Goal: Information Seeking & Learning: Learn about a topic

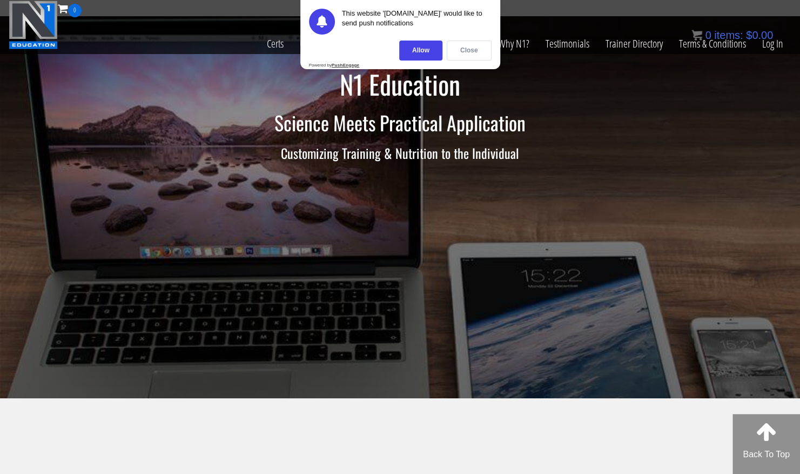
click at [464, 57] on div "Close" at bounding box center [469, 51] width 45 height 20
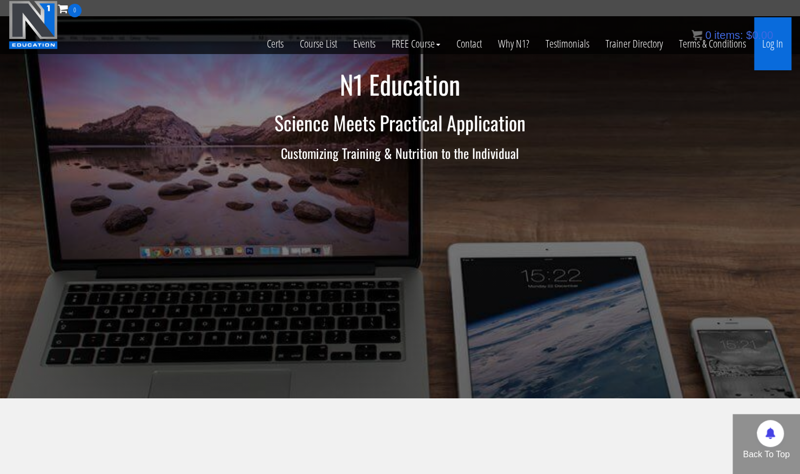
click at [767, 46] on link "Log In" at bounding box center [772, 43] width 37 height 53
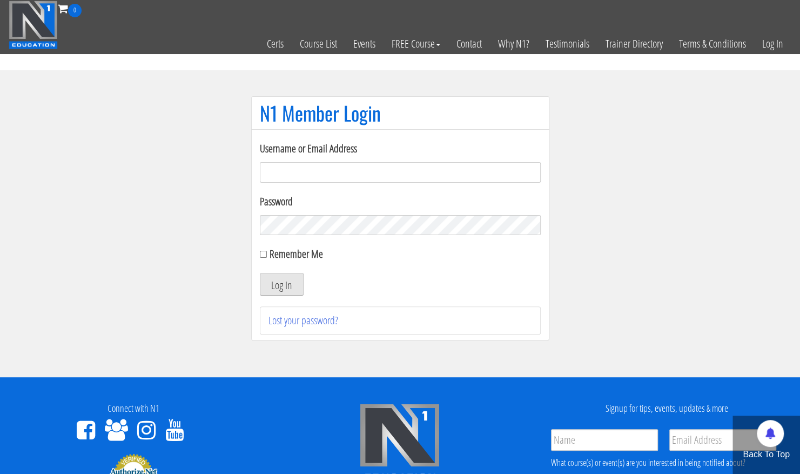
type input "frederik@fysfrederik.dk"
click at [271, 278] on button "Log In" at bounding box center [282, 284] width 44 height 23
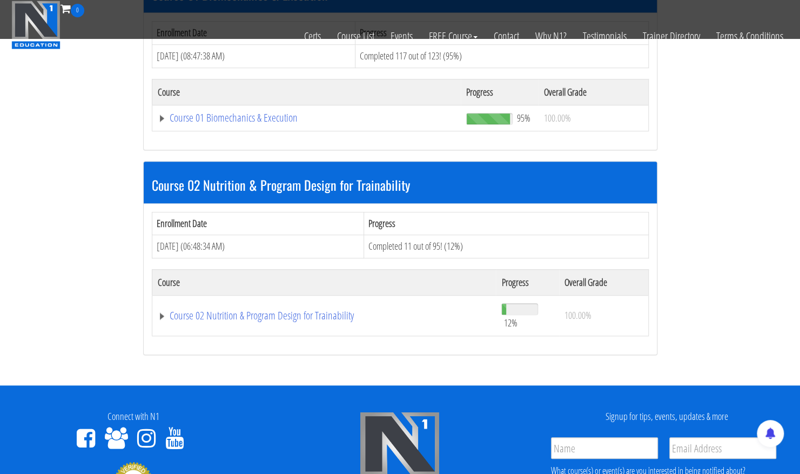
scroll to position [381, 0]
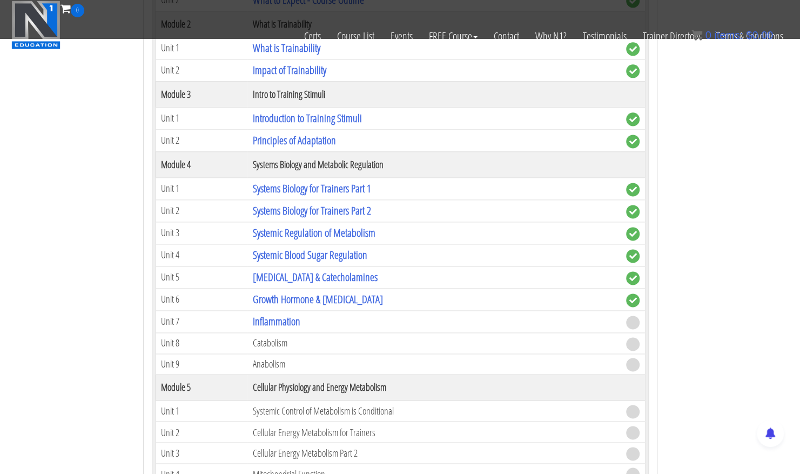
scroll to position [779, 0]
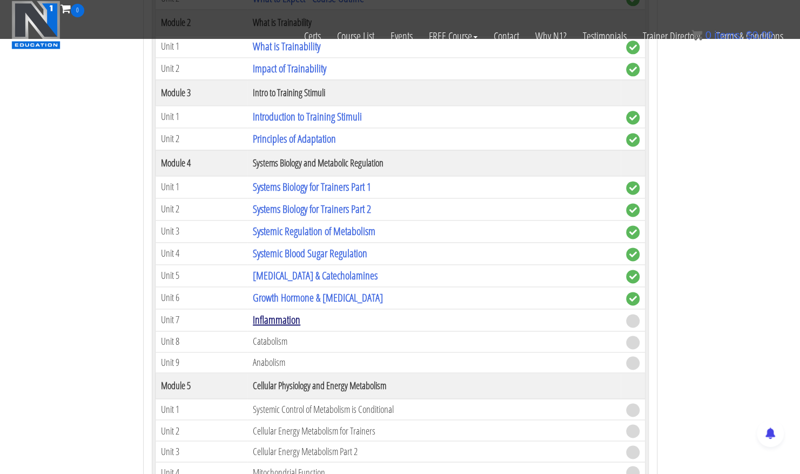
click at [285, 317] on link "Inflammation" at bounding box center [277, 319] width 48 height 15
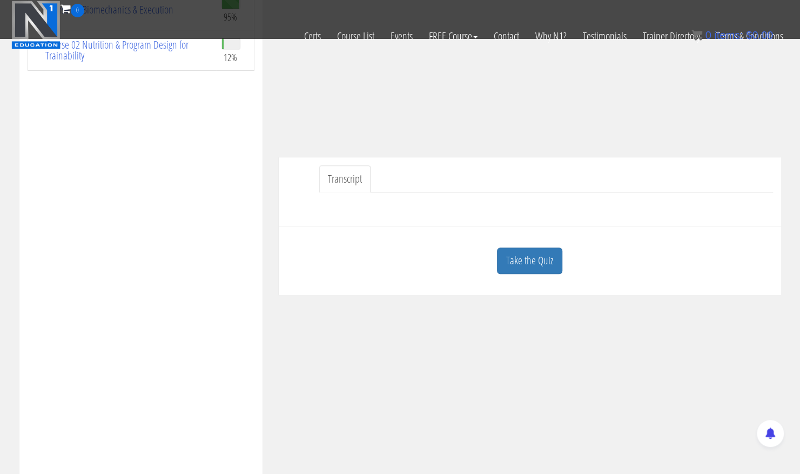
scroll to position [261, 0]
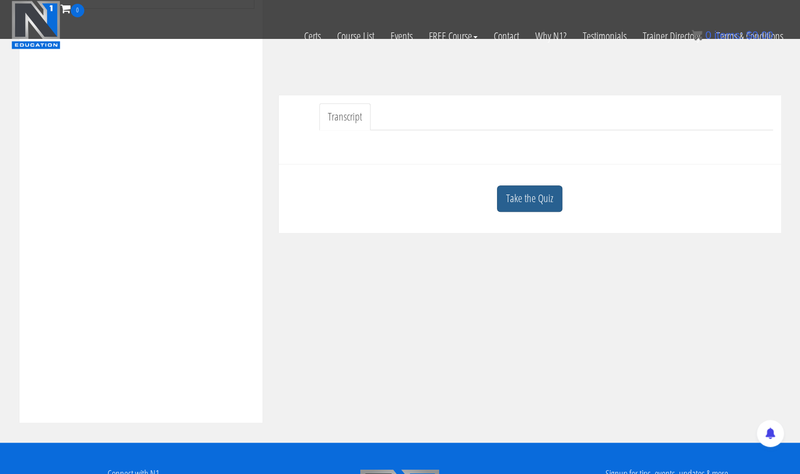
click at [519, 205] on link "Take the Quiz" at bounding box center [529, 198] width 65 height 26
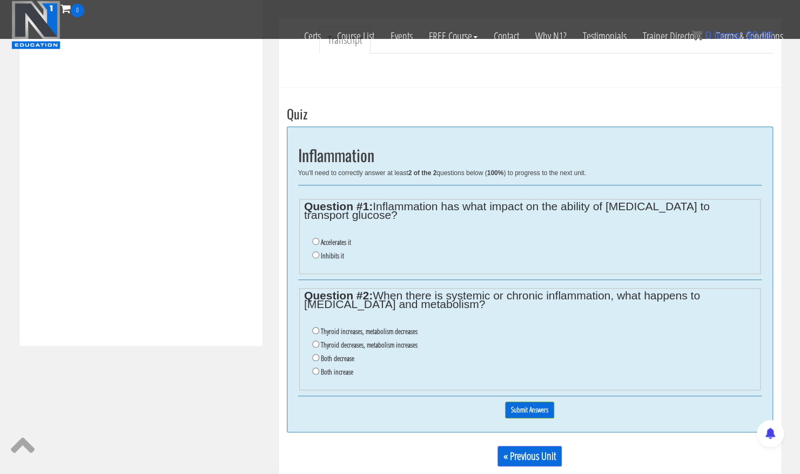
scroll to position [355, 0]
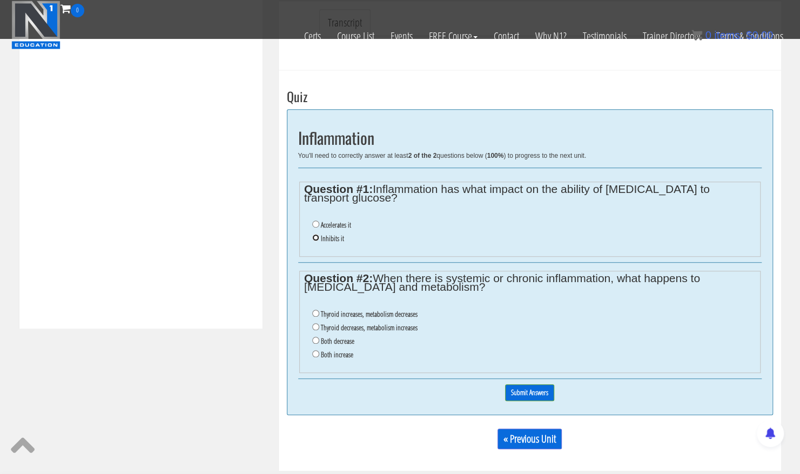
click at [314, 234] on input "Inhibits it" at bounding box center [315, 237] width 7 height 7
radio input "true"
click at [315, 337] on input "Both decrease" at bounding box center [315, 340] width 7 height 7
radio input "true"
click at [541, 386] on input "Submit Answers" at bounding box center [529, 392] width 49 height 17
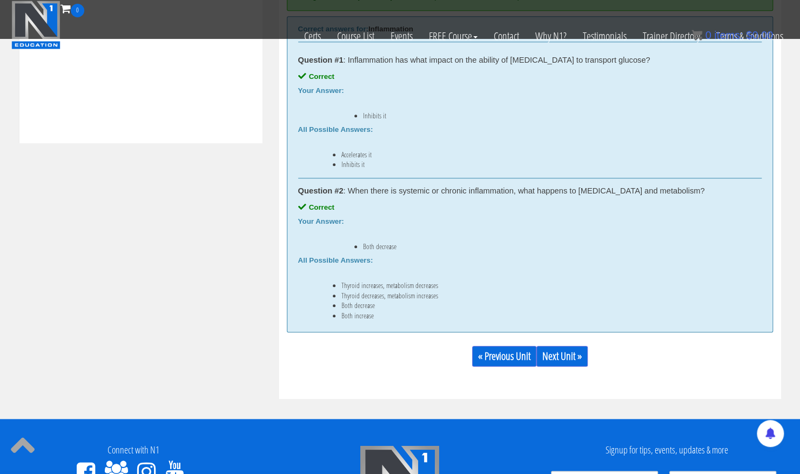
scroll to position [545, 0]
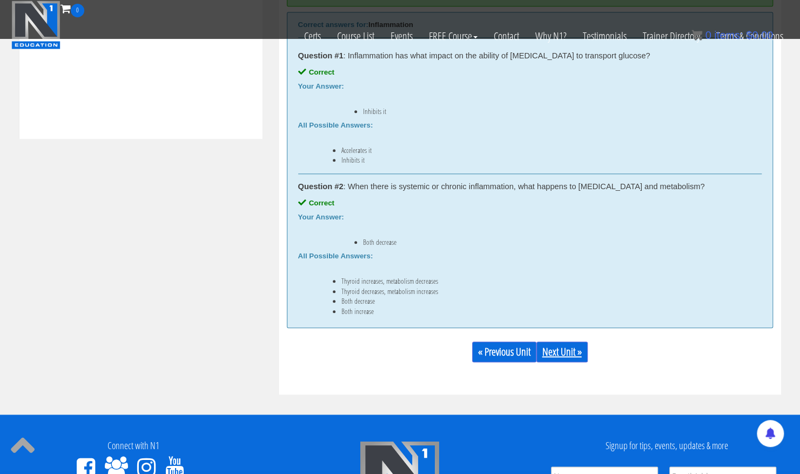
click at [569, 344] on link "Next Unit »" at bounding box center [562, 351] width 51 height 21
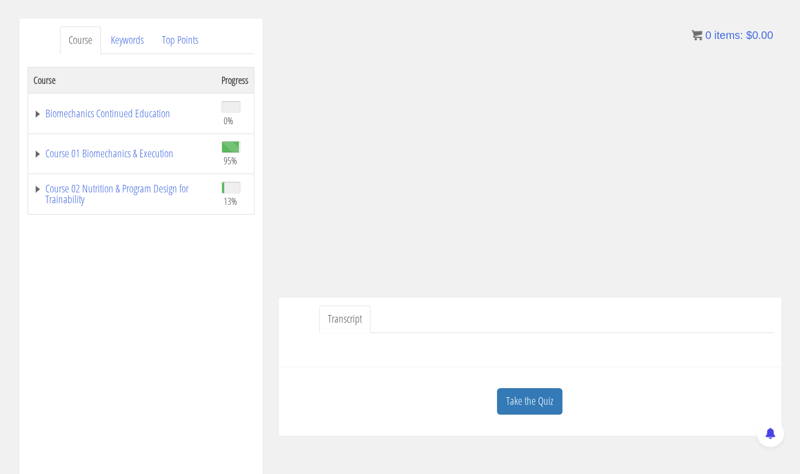
scroll to position [124, 0]
click at [35, 190] on link "Course 02 Nutrition & Program Design for Trainability" at bounding box center [121, 194] width 177 height 22
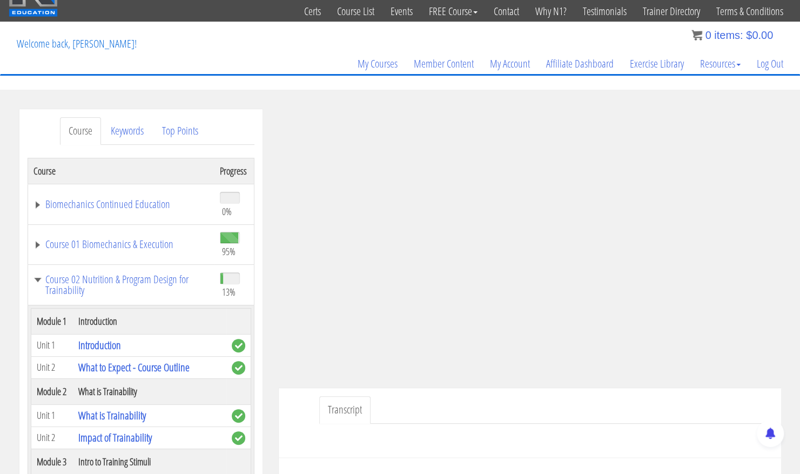
scroll to position [30, 0]
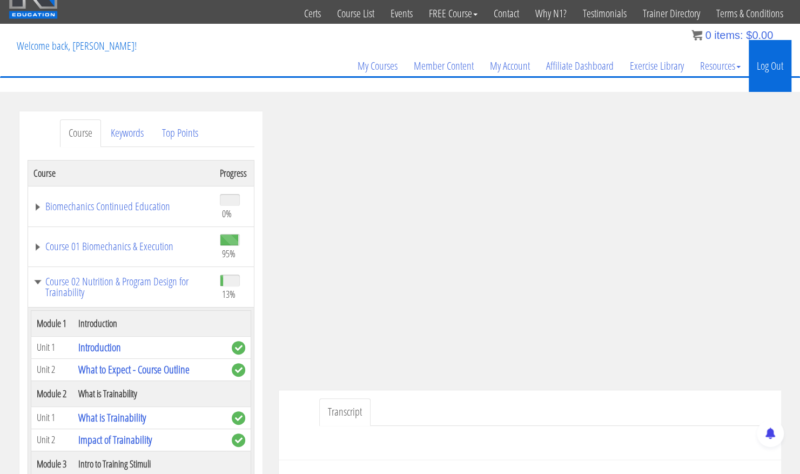
click at [776, 65] on link "Log Out" at bounding box center [770, 66] width 43 height 52
